Goal: Task Accomplishment & Management: Use online tool/utility

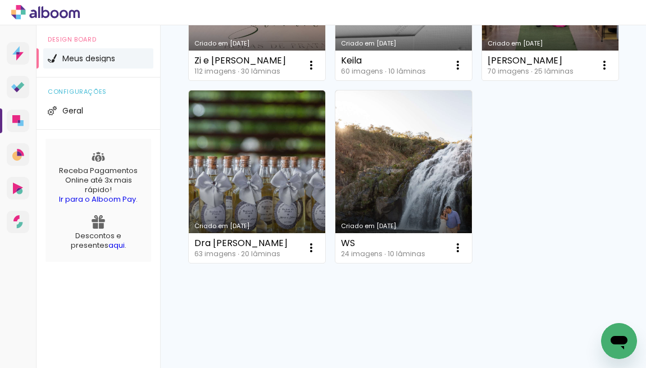
scroll to position [307, 0]
click at [598, 72] on iron-icon at bounding box center [604, 64] width 13 height 13
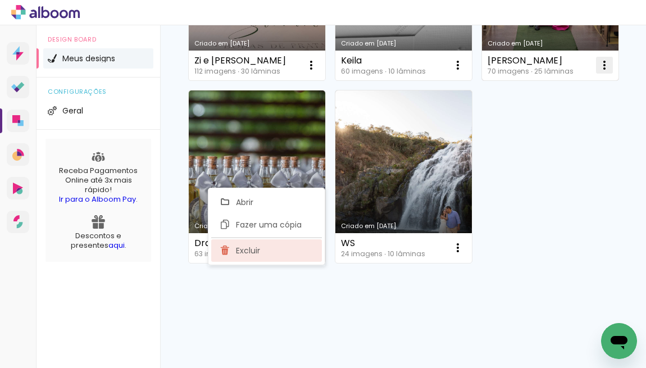
click at [309, 248] on paper-item "Excluir" at bounding box center [266, 250] width 111 height 22
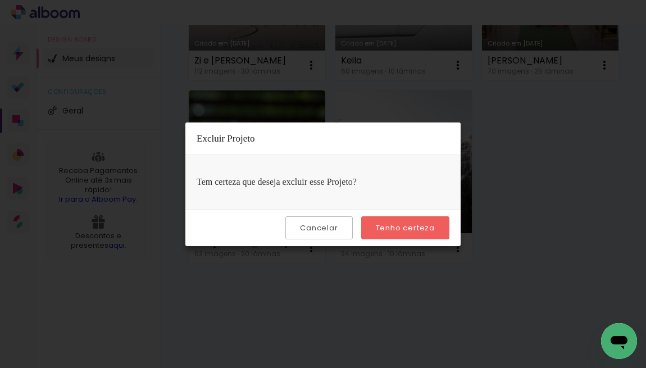
click at [411, 221] on paper-button "Tenho certeza" at bounding box center [405, 227] width 88 height 23
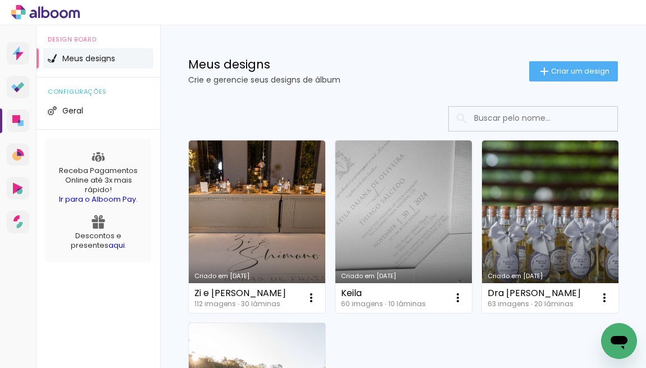
scroll to position [0, 0]
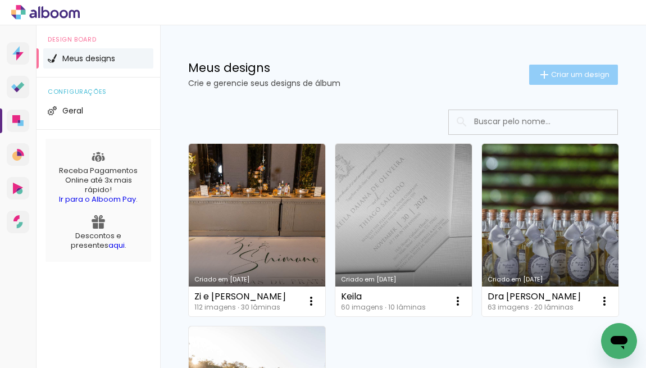
click at [580, 76] on span "Criar um design" at bounding box center [580, 74] width 58 height 7
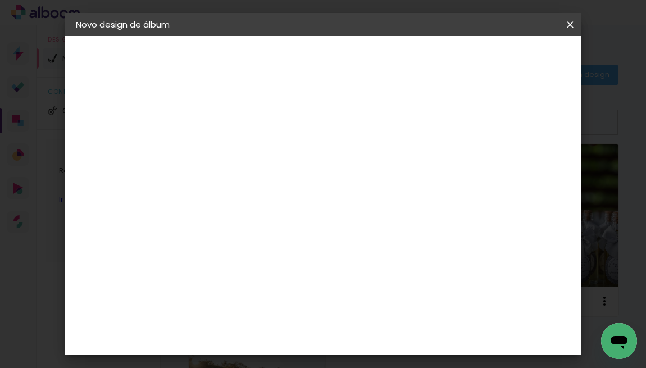
click at [259, 155] on input at bounding box center [259, 150] width 0 height 17
type input "[PERSON_NAME]"
type paper-input "[PERSON_NAME]"
click at [0, 0] on slot "Avançar" at bounding box center [0, 0] width 0 height 0
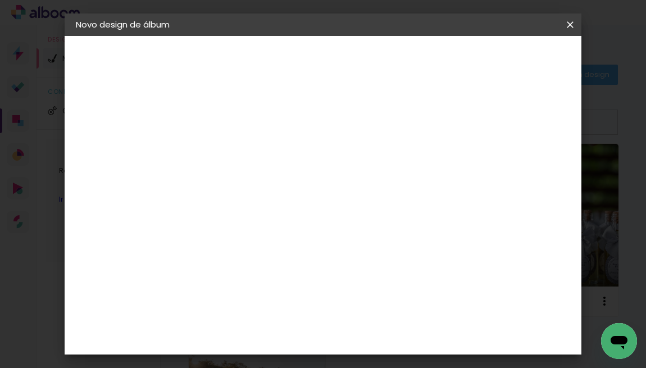
click at [0, 0] on slot "Tamanho Livre" at bounding box center [0, 0] width 0 height 0
click at [486, 69] on header "Fornecedor Escolha um fornecedor ou avance com o tamanho livre. Voltar Avançar" at bounding box center [349, 69] width 276 height 67
click at [0, 0] on slot "Avançar" at bounding box center [0, 0] width 0 height 0
click at [222, 264] on input "30" at bounding box center [223, 265] width 29 height 17
type input "20"
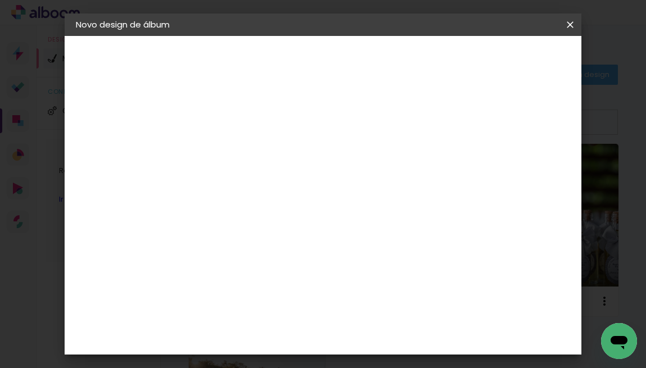
type paper-input "20"
click at [384, 322] on input "60" at bounding box center [385, 324] width 29 height 17
type input "40"
type paper-input "40"
click at [500, 67] on span "Iniciar design" at bounding box center [483, 64] width 33 height 16
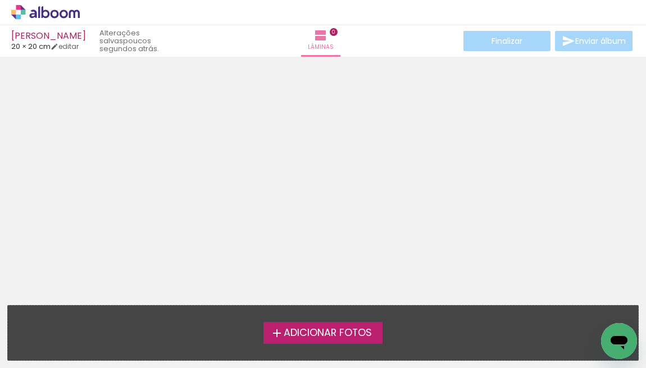
click at [370, 331] on span "Adicionar Fotos" at bounding box center [328, 333] width 88 height 10
click at [0, 0] on input "file" at bounding box center [0, 0] width 0 height 0
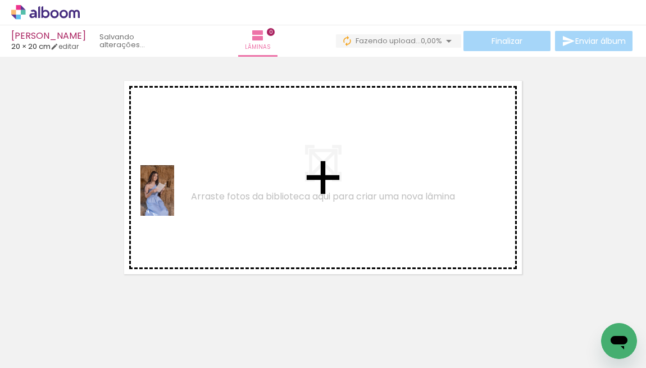
drag, startPoint x: 107, startPoint y: 331, endPoint x: 174, endPoint y: 199, distance: 147.9
click at [174, 199] on quentale-workspace at bounding box center [323, 184] width 646 height 368
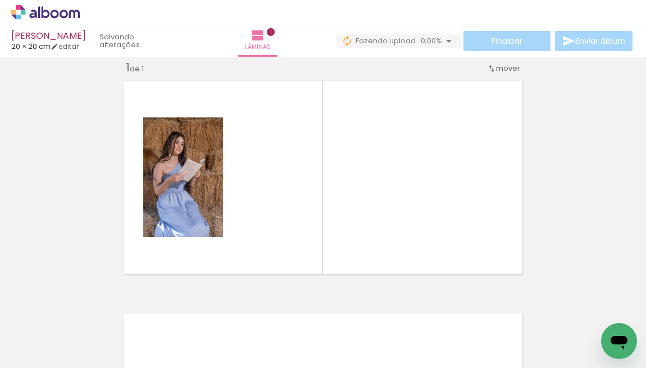
scroll to position [14, 0]
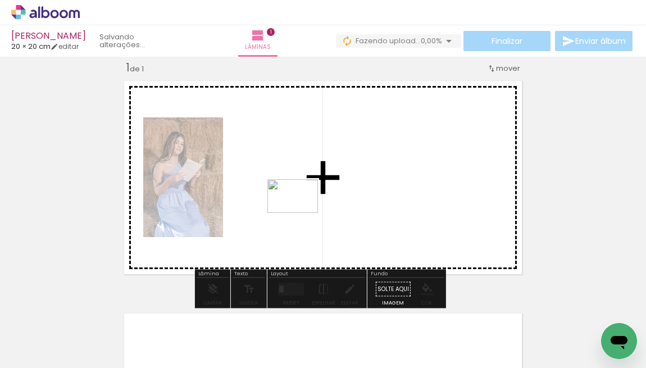
drag, startPoint x: 179, startPoint y: 341, endPoint x: 301, endPoint y: 213, distance: 176.8
click at [301, 213] on quentale-workspace at bounding box center [323, 184] width 646 height 368
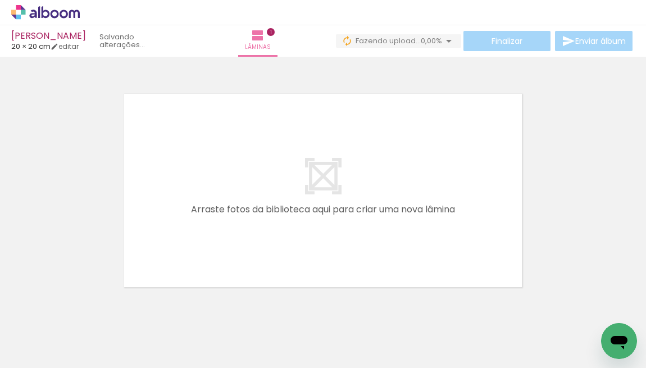
scroll to position [243, 0]
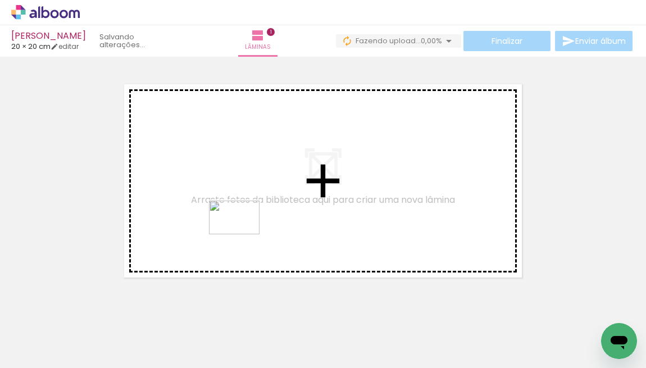
drag, startPoint x: 227, startPoint y: 338, endPoint x: 243, endPoint y: 234, distance: 104.4
click at [243, 234] on quentale-workspace at bounding box center [323, 184] width 646 height 368
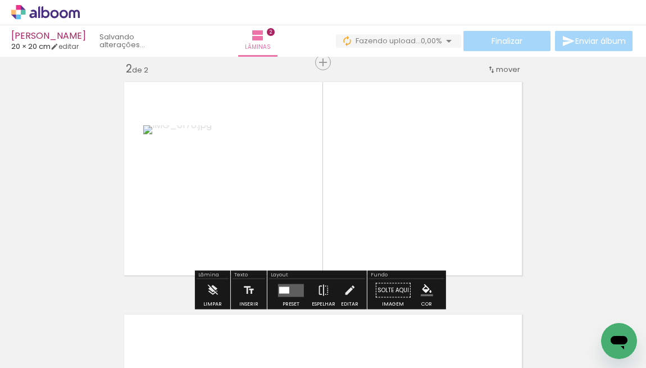
scroll to position [247, 0]
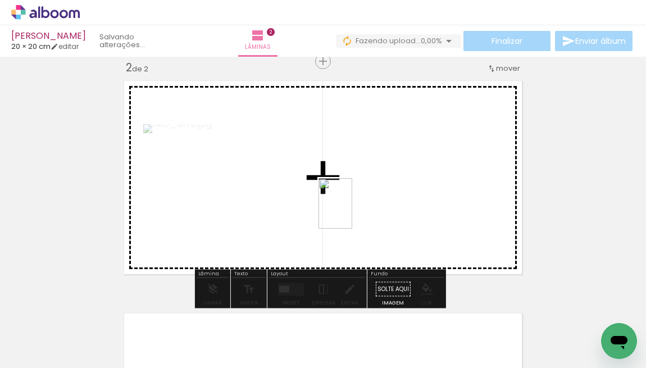
drag, startPoint x: 312, startPoint y: 350, endPoint x: 352, endPoint y: 212, distance: 144.5
click at [352, 212] on quentale-workspace at bounding box center [323, 184] width 646 height 368
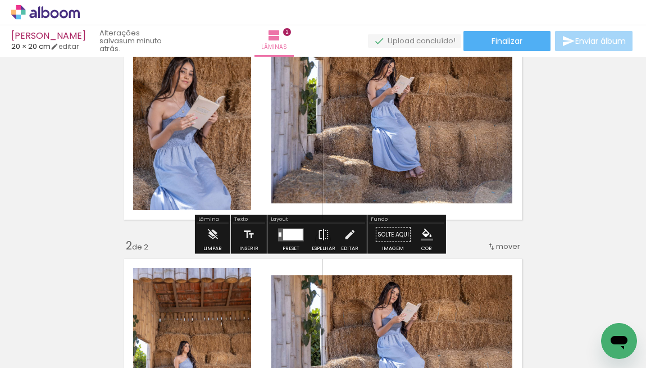
scroll to position [110, 0]
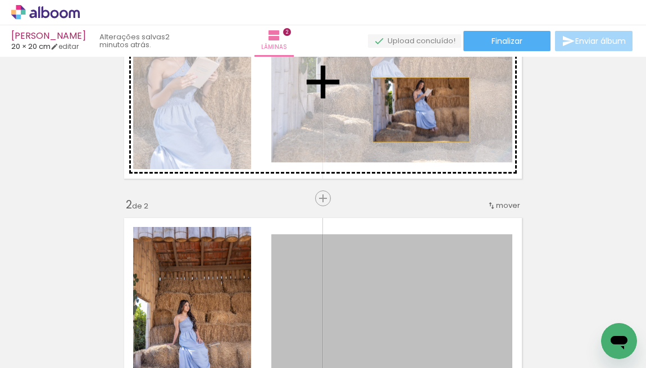
drag, startPoint x: 419, startPoint y: 275, endPoint x: 417, endPoint y: 110, distance: 165.1
click at [417, 110] on div "Inserir lâmina 1 de 2 Inserir lâmina 2 de 2" at bounding box center [323, 300] width 646 height 698
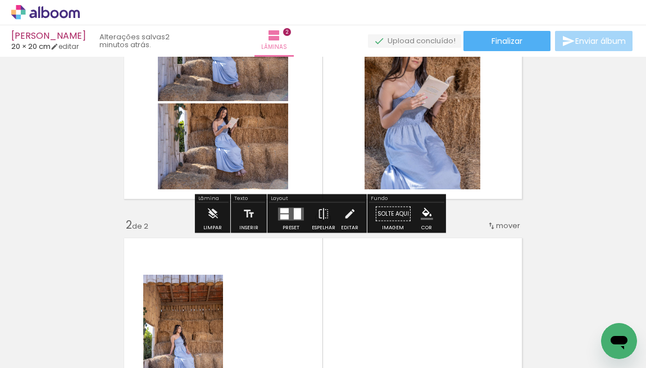
scroll to position [94, 0]
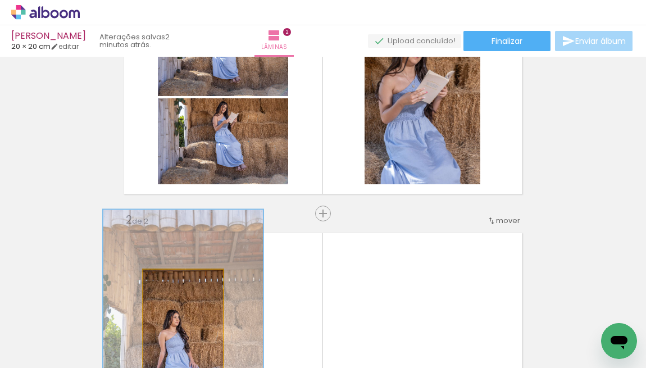
drag, startPoint x: 193, startPoint y: 284, endPoint x: 396, endPoint y: 153, distance: 241.5
type paper-slider "200"
click at [396, 153] on div "Inserir lâmina 1 de 2 Inserir lâmina 2 de 2" at bounding box center [323, 315] width 646 height 698
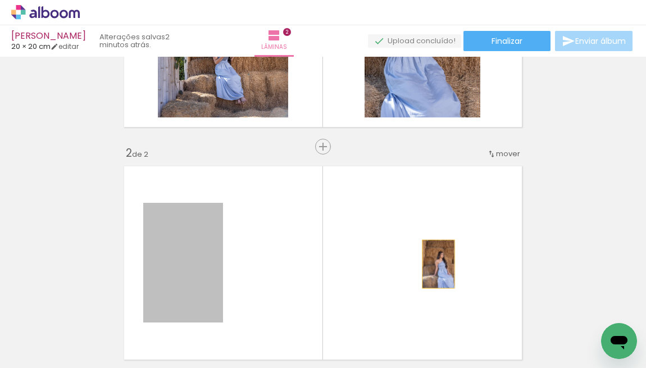
scroll to position [124, 0]
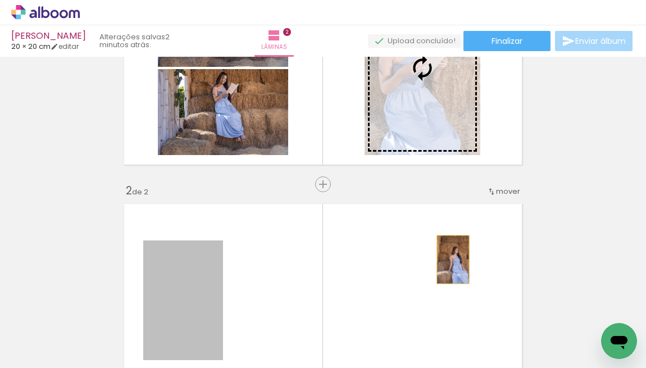
drag, startPoint x: 196, startPoint y: 172, endPoint x: 449, endPoint y: 99, distance: 262.9
click at [449, 99] on div "Inserir lâmina 1 de 2 Inserir lâmina 2 de 2" at bounding box center [323, 286] width 646 height 698
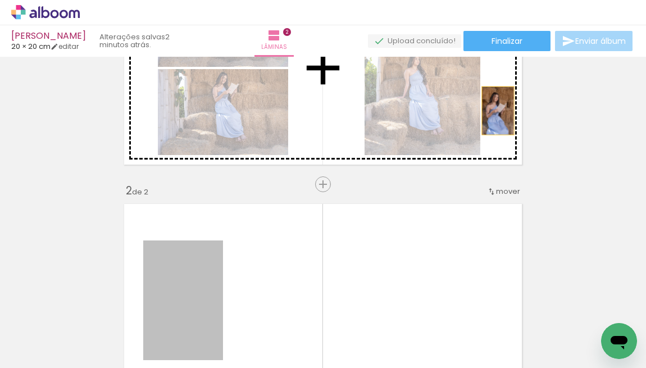
drag, startPoint x: 212, startPoint y: 285, endPoint x: 494, endPoint y: 111, distance: 331.4
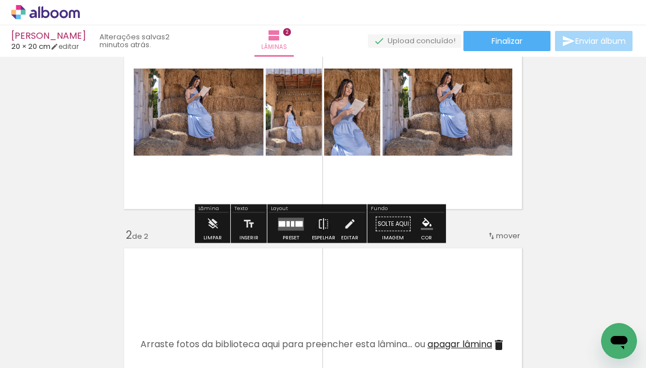
scroll to position [25, 0]
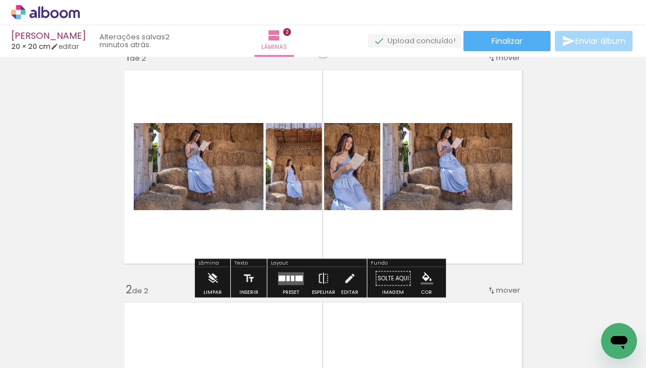
click at [280, 281] on quentale-layouter at bounding box center [291, 278] width 26 height 13
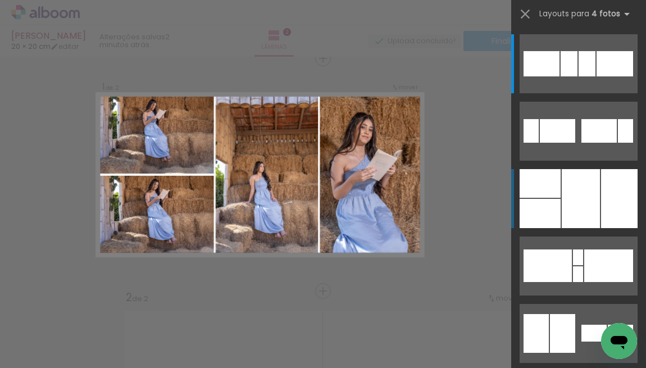
scroll to position [14, 0]
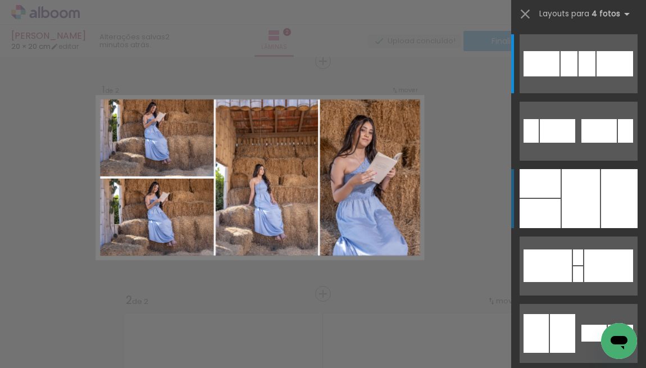
click at [590, 190] on div at bounding box center [581, 198] width 38 height 59
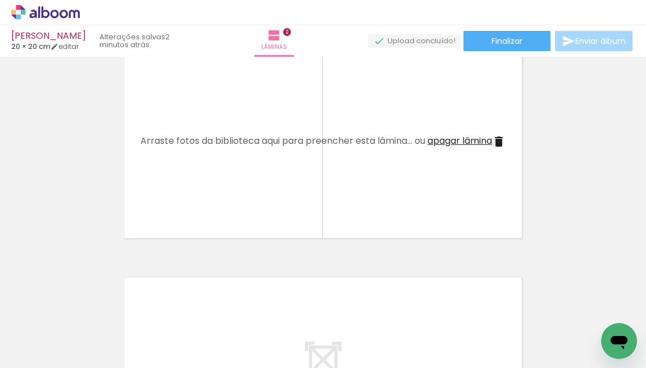
scroll to position [271, 0]
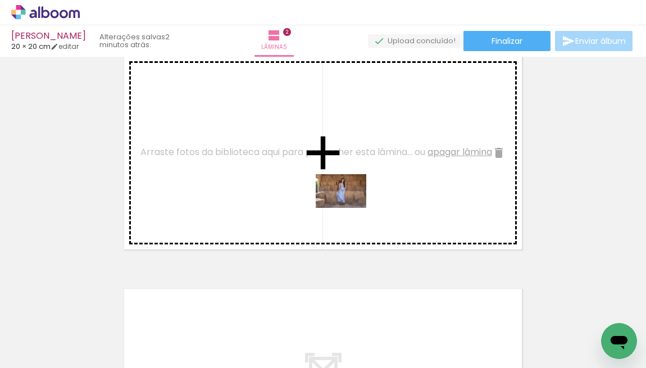
drag, startPoint x: 368, startPoint y: 336, endPoint x: 349, endPoint y: 208, distance: 130.0
click at [349, 208] on quentale-workspace at bounding box center [323, 184] width 646 height 368
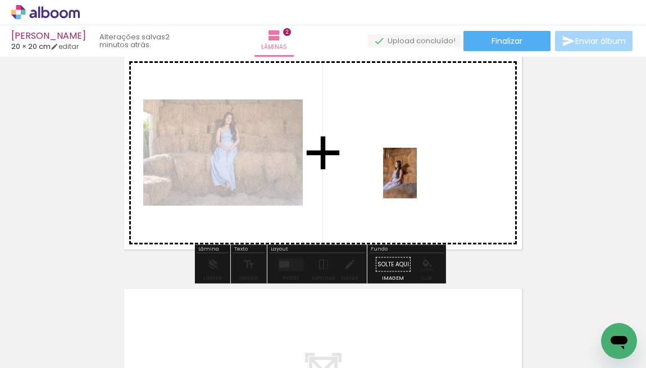
drag, startPoint x: 436, startPoint y: 345, endPoint x: 416, endPoint y: 180, distance: 166.3
click at [416, 180] on quentale-workspace at bounding box center [323, 184] width 646 height 368
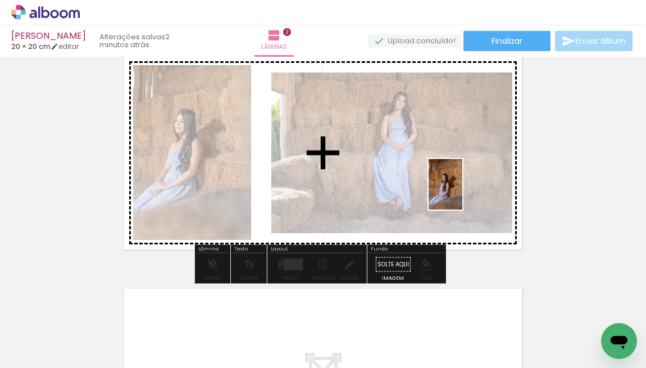
drag, startPoint x: 496, startPoint y: 348, endPoint x: 462, endPoint y: 193, distance: 158.6
click at [462, 193] on quentale-workspace at bounding box center [323, 184] width 646 height 368
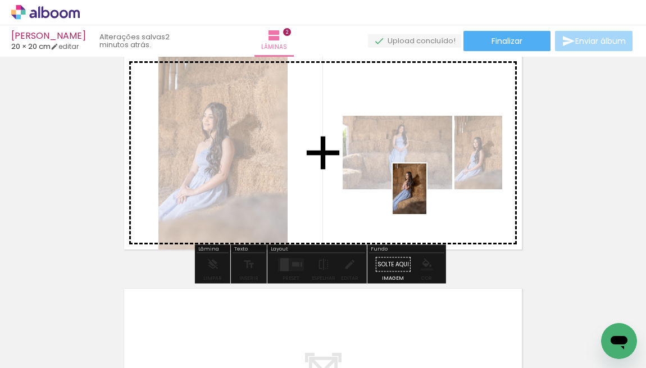
drag, startPoint x: 553, startPoint y: 334, endPoint x: 426, endPoint y: 197, distance: 186.8
click at [426, 197] on quentale-workspace at bounding box center [323, 184] width 646 height 368
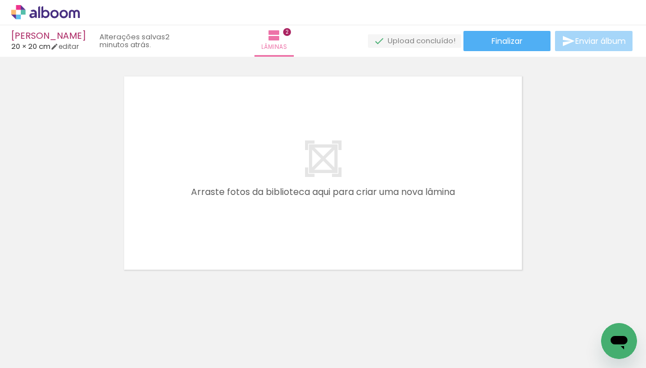
scroll to position [0, 476]
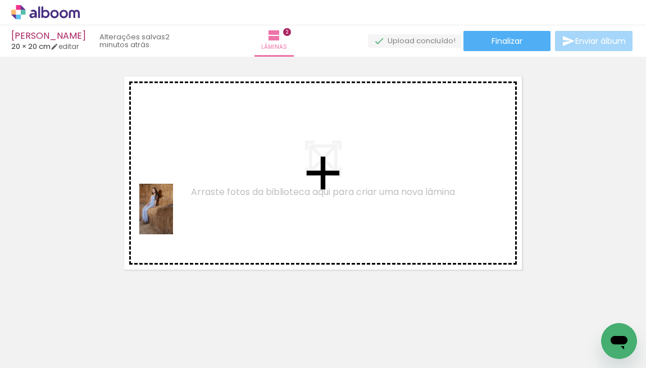
drag, startPoint x: 136, startPoint y: 342, endPoint x: 173, endPoint y: 217, distance: 129.9
click at [173, 217] on quentale-workspace at bounding box center [323, 184] width 646 height 368
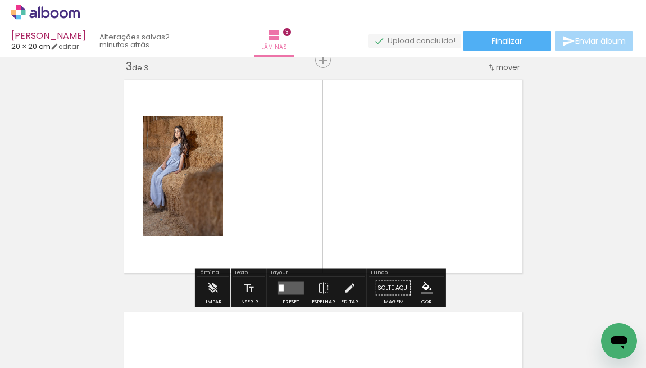
scroll to position [479, 0]
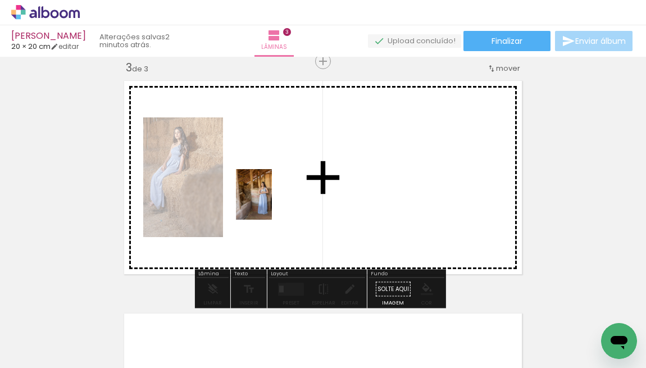
drag, startPoint x: 206, startPoint y: 339, endPoint x: 270, endPoint y: 203, distance: 150.8
click at [270, 203] on quentale-workspace at bounding box center [323, 184] width 646 height 368
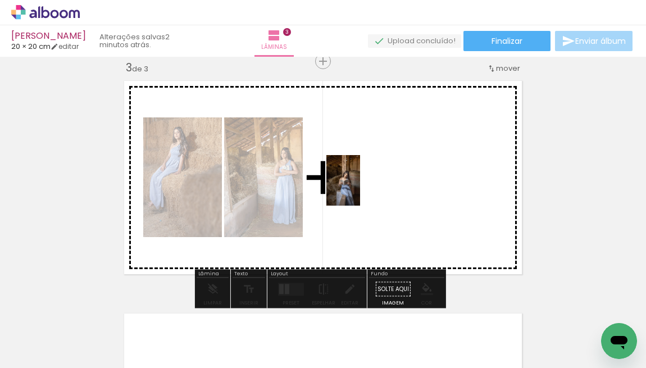
drag, startPoint x: 269, startPoint y: 341, endPoint x: 360, endPoint y: 189, distance: 177.8
click at [360, 189] on quentale-workspace at bounding box center [323, 184] width 646 height 368
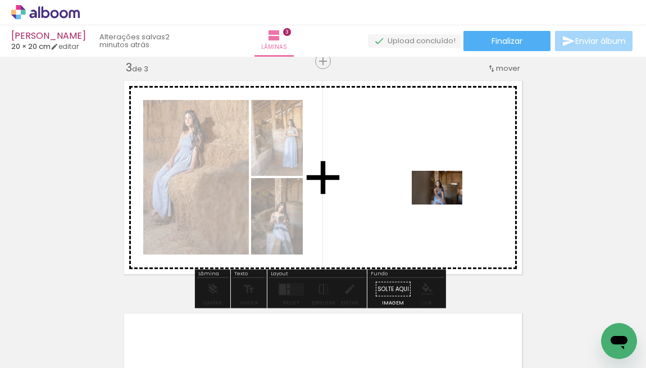
drag, startPoint x: 333, startPoint y: 332, endPoint x: 445, endPoint y: 204, distance: 169.9
click at [445, 204] on quentale-workspace at bounding box center [323, 184] width 646 height 368
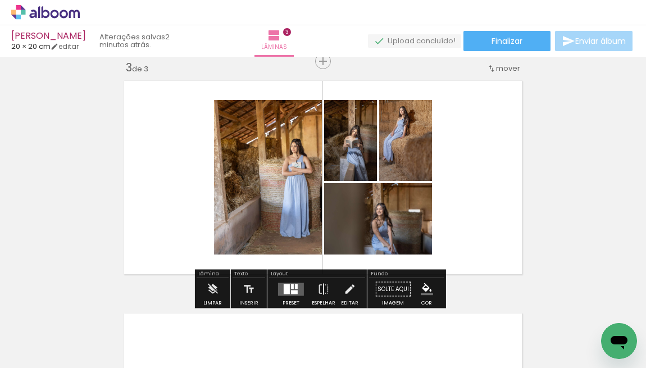
click at [286, 295] on div at bounding box center [291, 289] width 30 height 22
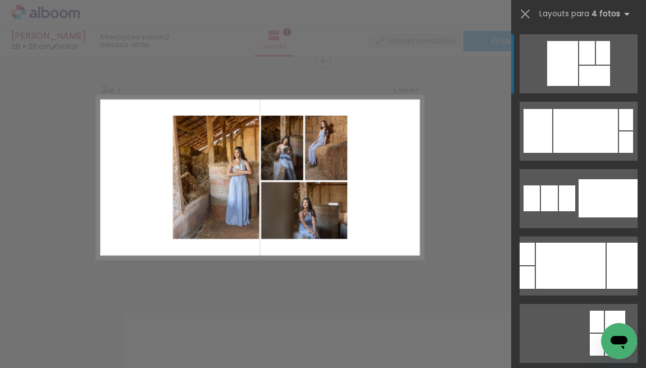
click at [462, 215] on div "Confirmar Cancelar" at bounding box center [323, 56] width 646 height 957
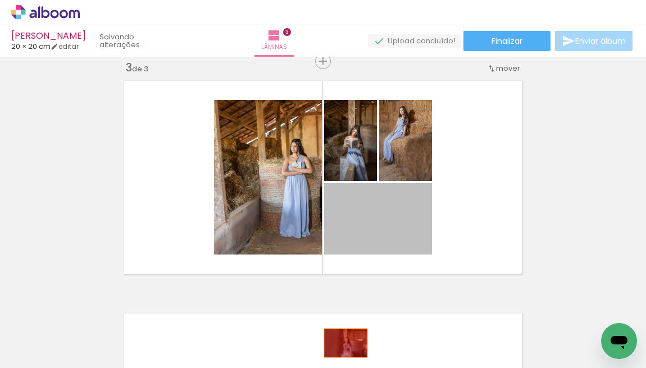
drag, startPoint x: 389, startPoint y: 226, endPoint x: 341, endPoint y: 343, distance: 126.2
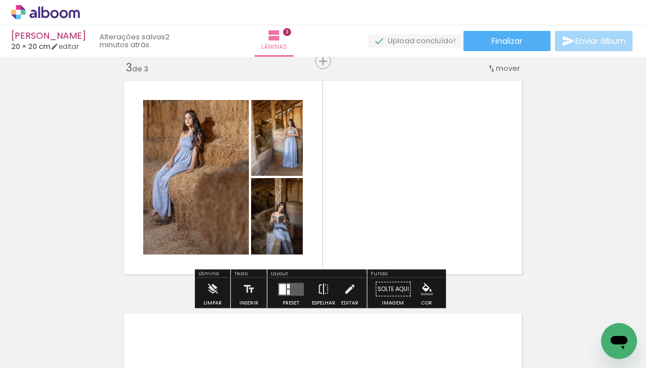
click at [293, 289] on quentale-layouter at bounding box center [291, 289] width 26 height 13
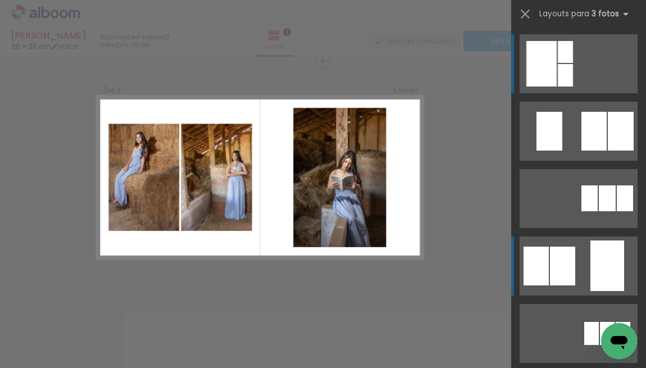
click at [598, 259] on div at bounding box center [607, 265] width 34 height 51
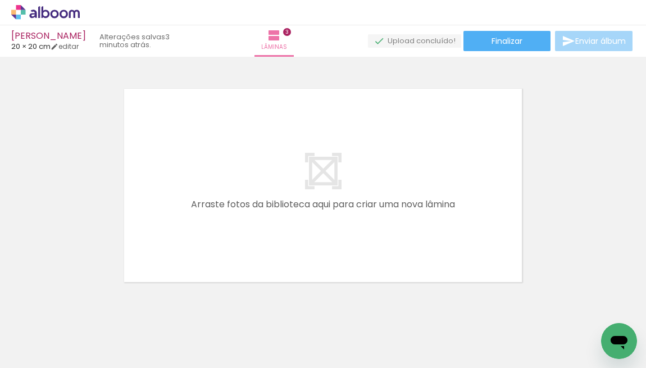
scroll to position [720, 0]
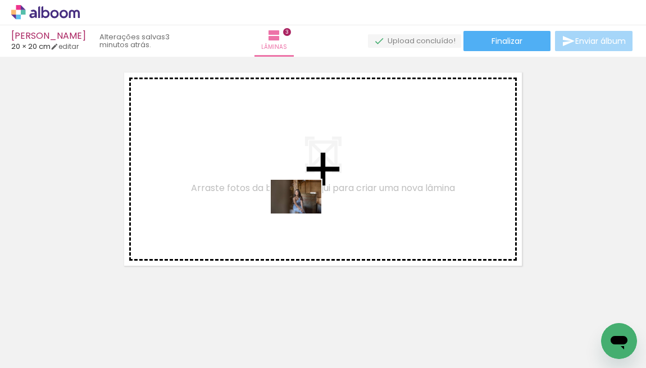
drag, startPoint x: 339, startPoint y: 336, endPoint x: 304, endPoint y: 213, distance: 127.7
click at [304, 213] on quentale-workspace at bounding box center [323, 184] width 646 height 368
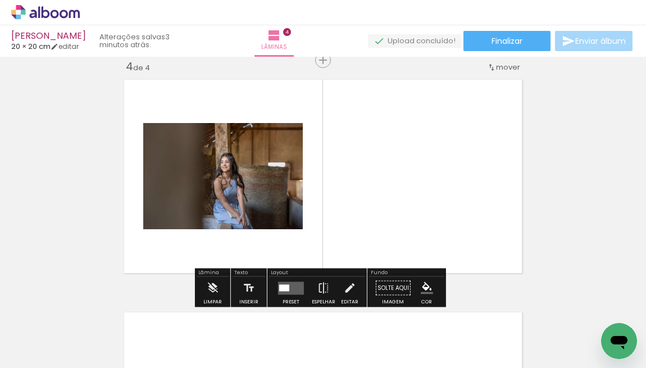
scroll to position [712, 0]
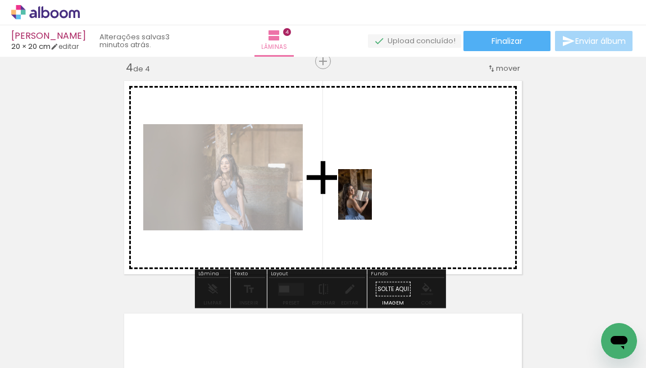
drag, startPoint x: 394, startPoint y: 335, endPoint x: 372, endPoint y: 203, distance: 134.4
click at [372, 203] on quentale-workspace at bounding box center [323, 184] width 646 height 368
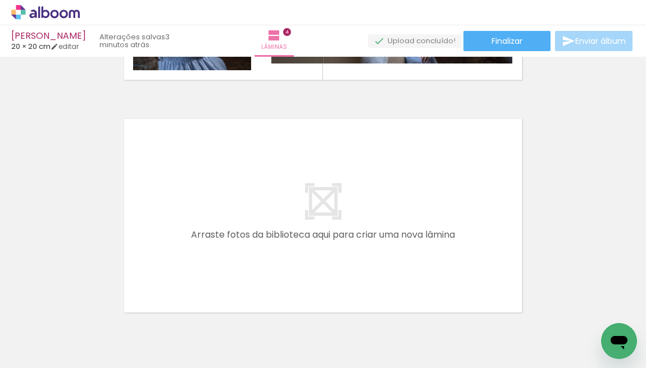
scroll to position [913, 0]
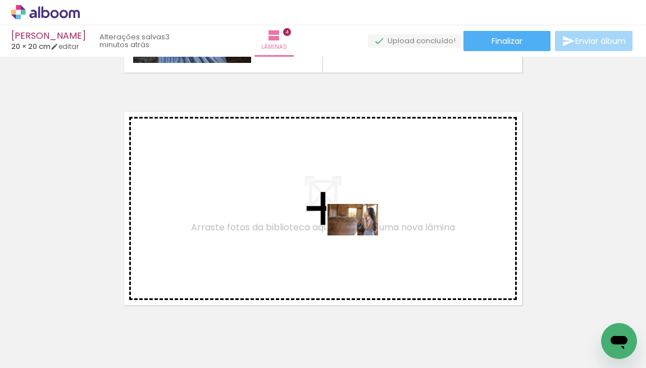
drag, startPoint x: 467, startPoint y: 331, endPoint x: 361, endPoint y: 238, distance: 141.2
click at [361, 238] on quentale-workspace at bounding box center [323, 184] width 646 height 368
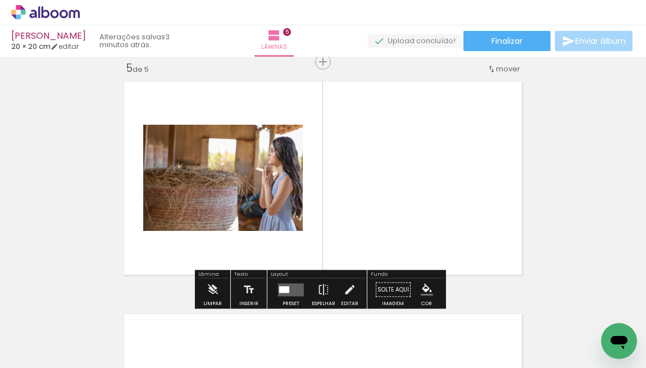
scroll to position [944, 0]
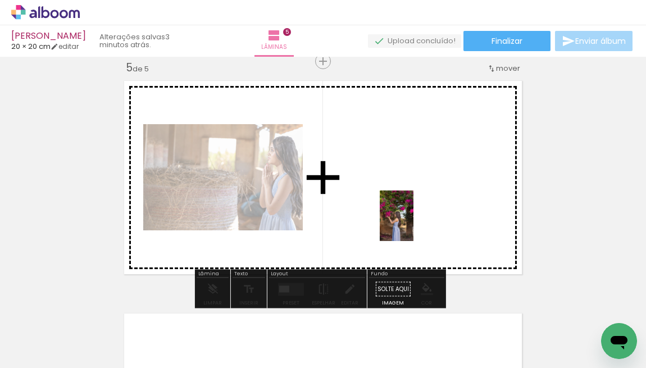
drag, startPoint x: 522, startPoint y: 335, endPoint x: 413, endPoint y: 224, distance: 155.3
click at [413, 224] on quentale-workspace at bounding box center [323, 184] width 646 height 368
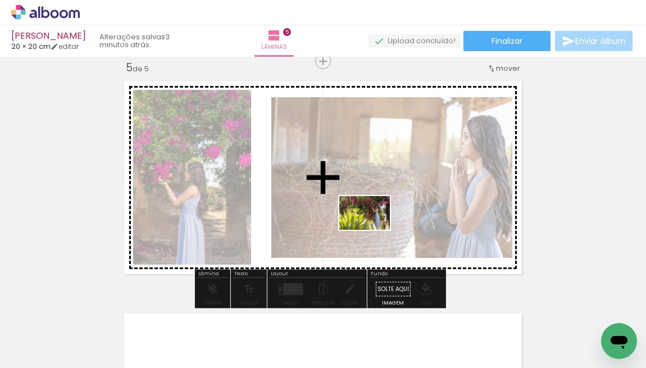
drag, startPoint x: 580, startPoint y: 335, endPoint x: 371, endPoint y: 226, distance: 235.1
click at [371, 226] on quentale-workspace at bounding box center [323, 184] width 646 height 368
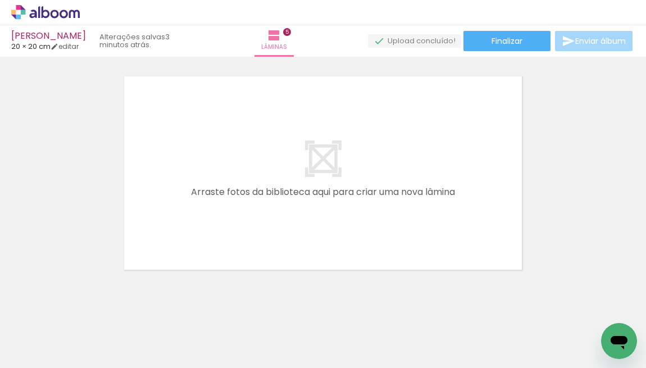
scroll to position [0, 909]
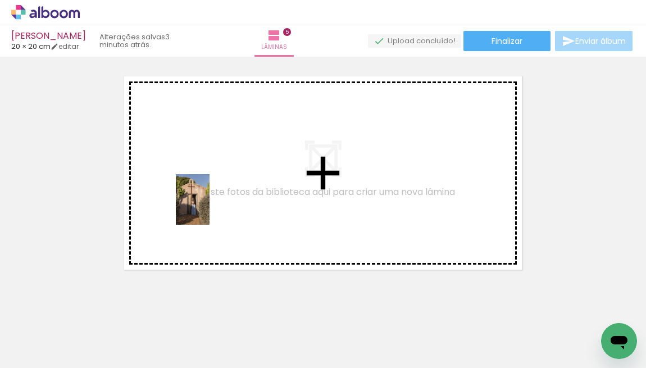
drag, startPoint x: 213, startPoint y: 348, endPoint x: 209, endPoint y: 208, distance: 140.5
click at [209, 208] on quentale-workspace at bounding box center [323, 184] width 646 height 368
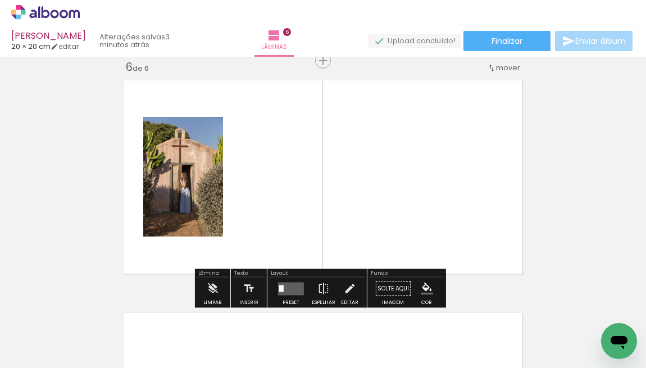
scroll to position [1177, 0]
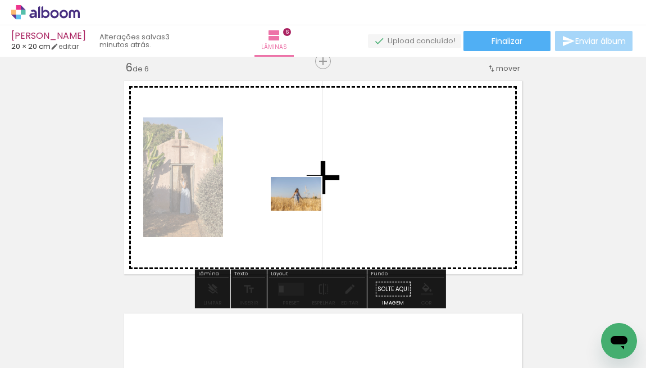
drag, startPoint x: 294, startPoint y: 252, endPoint x: 304, endPoint y: 211, distance: 42.8
click at [304, 211] on quentale-workspace at bounding box center [323, 184] width 646 height 368
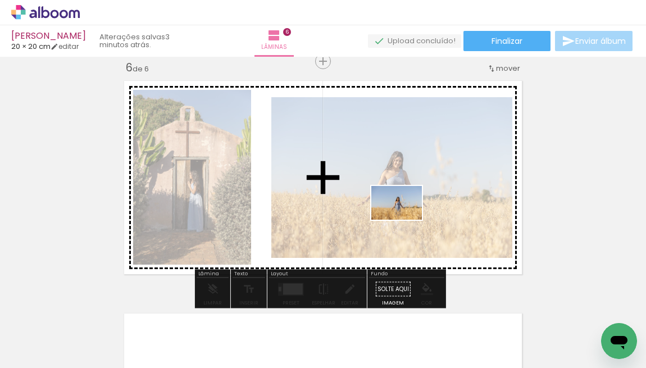
drag, startPoint x: 343, startPoint y: 334, endPoint x: 405, endPoint y: 220, distance: 130.2
click at [405, 220] on quentale-workspace at bounding box center [323, 184] width 646 height 368
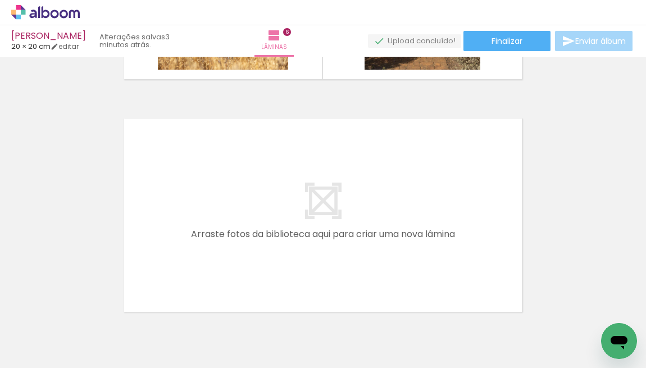
scroll to position [1431, 0]
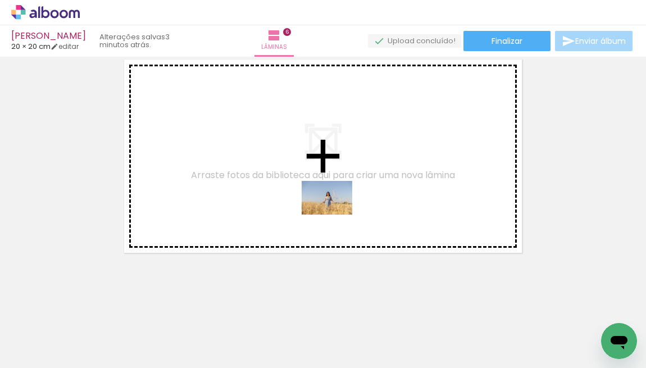
drag, startPoint x: 403, startPoint y: 334, endPoint x: 335, endPoint y: 214, distance: 137.3
click at [335, 214] on quentale-workspace at bounding box center [323, 184] width 646 height 368
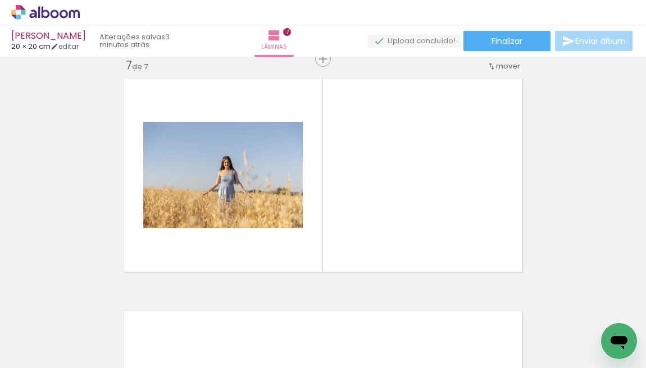
scroll to position [1409, 0]
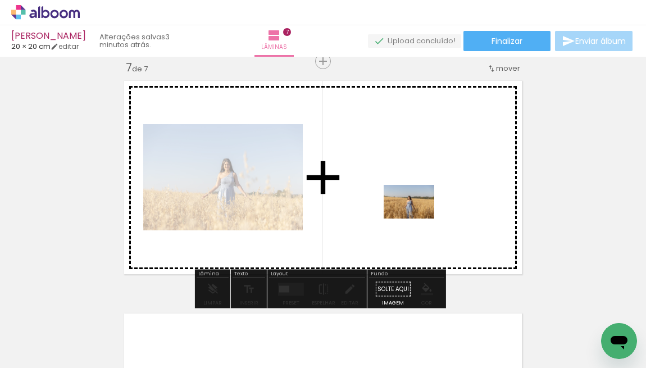
drag, startPoint x: 470, startPoint y: 341, endPoint x: 417, endPoint y: 218, distance: 133.1
click at [417, 218] on quentale-workspace at bounding box center [323, 184] width 646 height 368
